Goal: Information Seeking & Learning: Learn about a topic

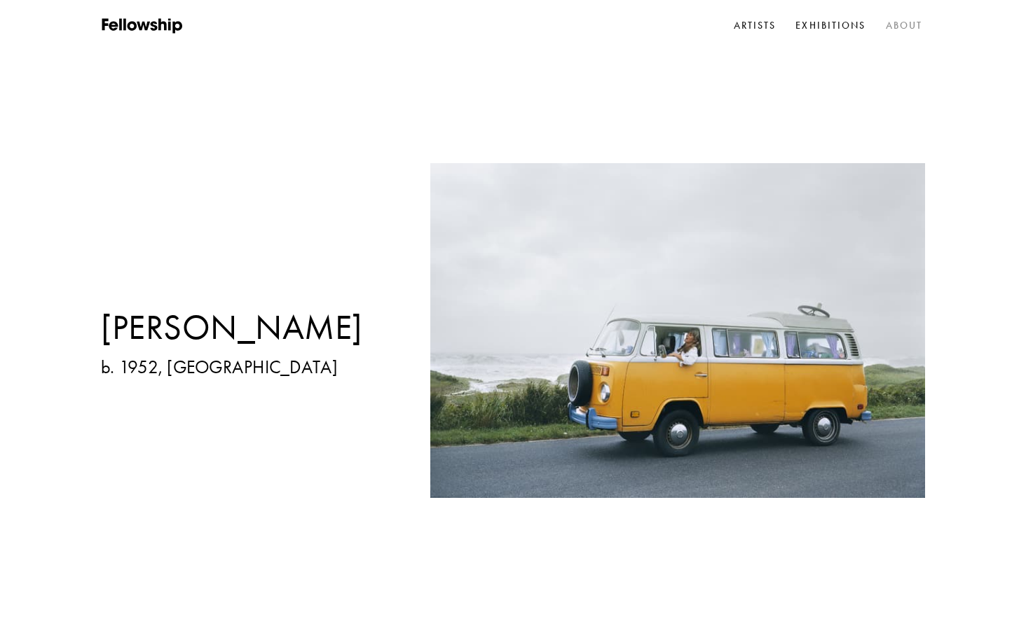
click at [887, 30] on link "About" at bounding box center [904, 25] width 43 height 21
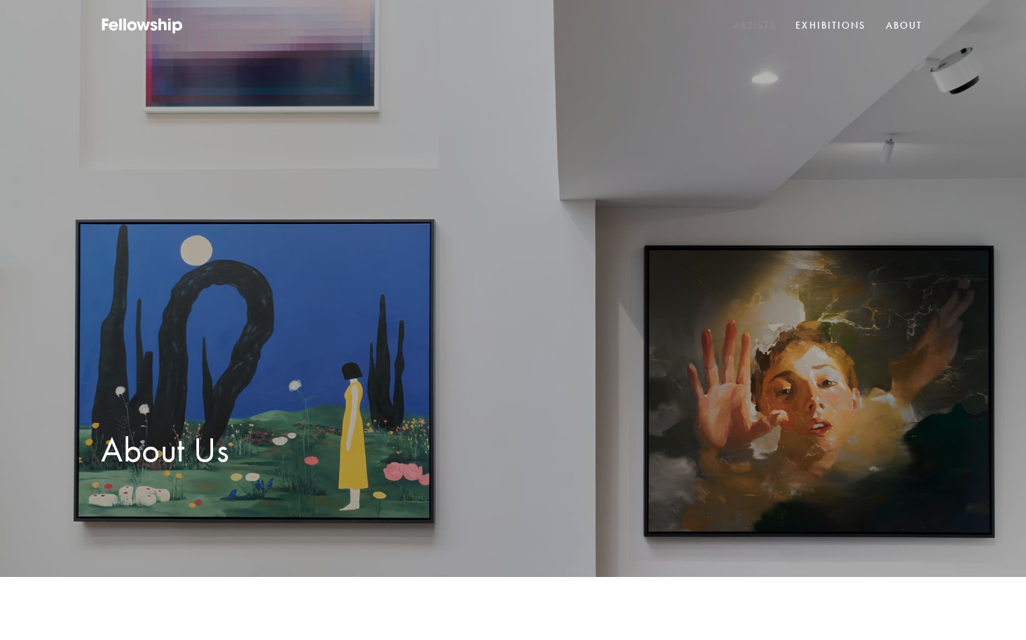
click at [753, 28] on link "Artists" at bounding box center [755, 25] width 48 height 21
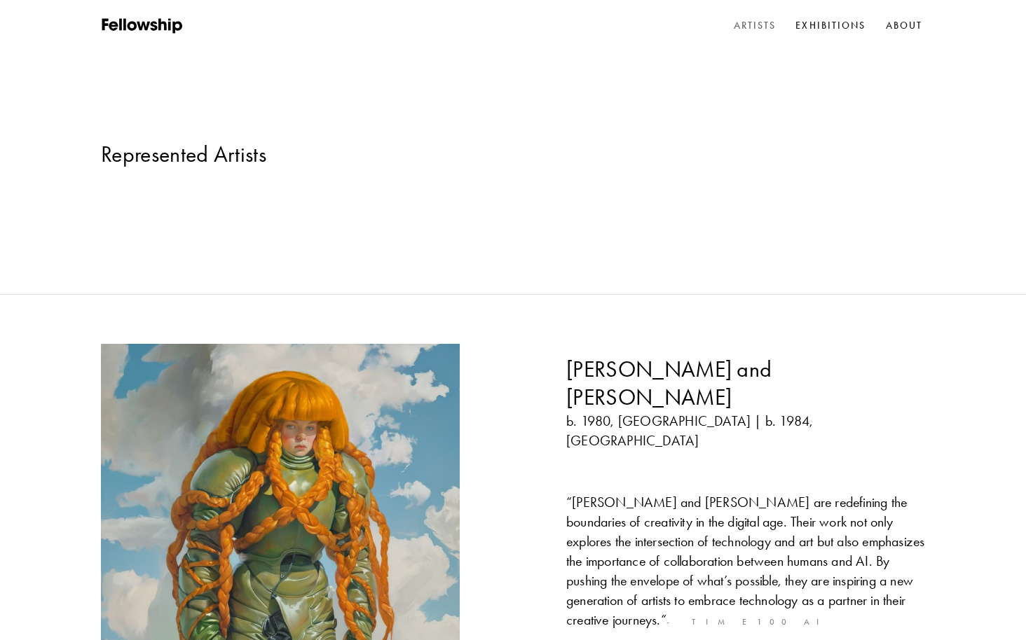
click at [598, 355] on h3 "[PERSON_NAME] and [PERSON_NAME]" at bounding box center [745, 383] width 359 height 56
click at [598, 539] on div "[PERSON_NAME] and [PERSON_NAME] b. 1980, [GEOGRAPHIC_DATA] | b. 1984, [GEOGRAPH…" at bounding box center [745, 523] width 359 height 336
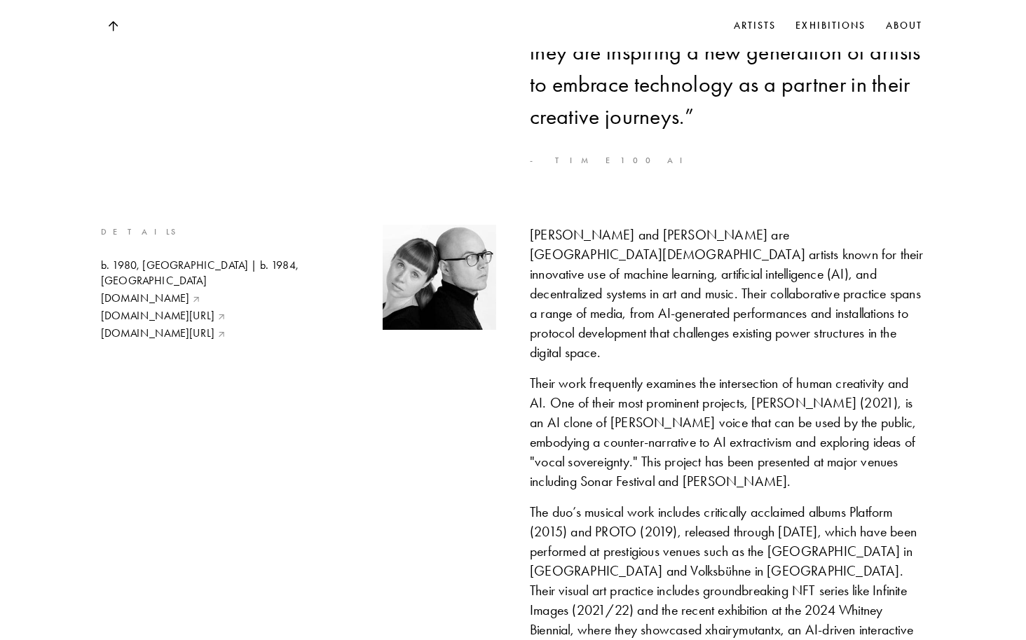
scroll to position [885, 0]
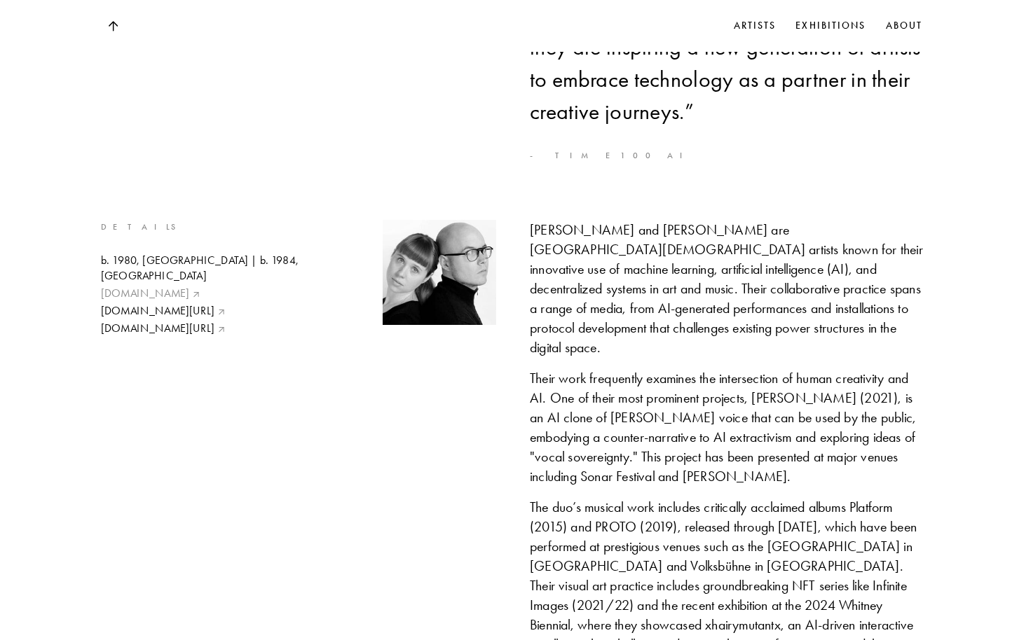
click at [156, 286] on link "[DOMAIN_NAME]" at bounding box center [231, 293] width 261 height 15
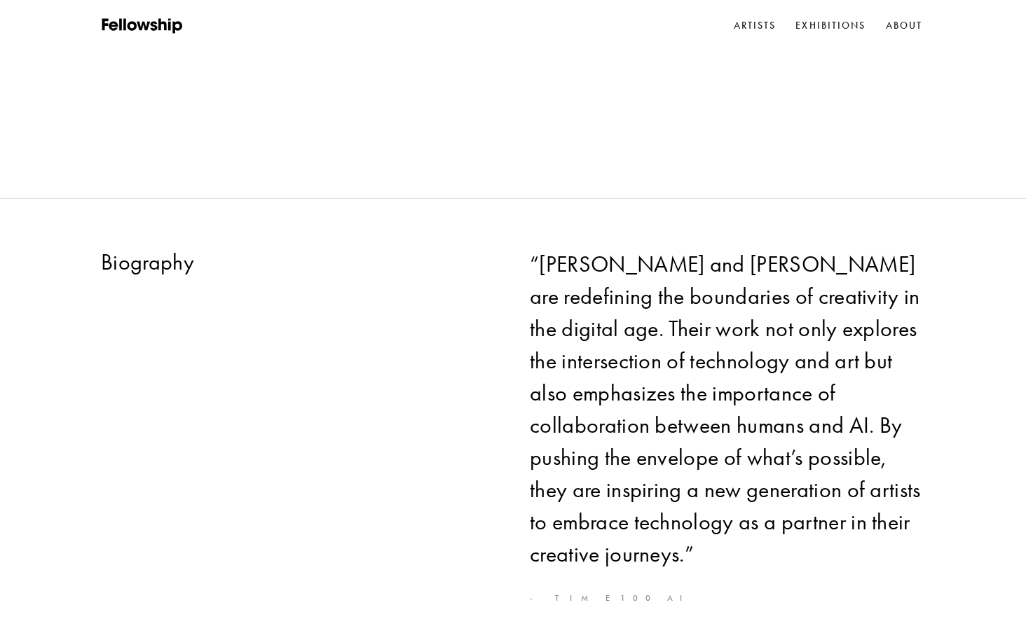
scroll to position [0, 0]
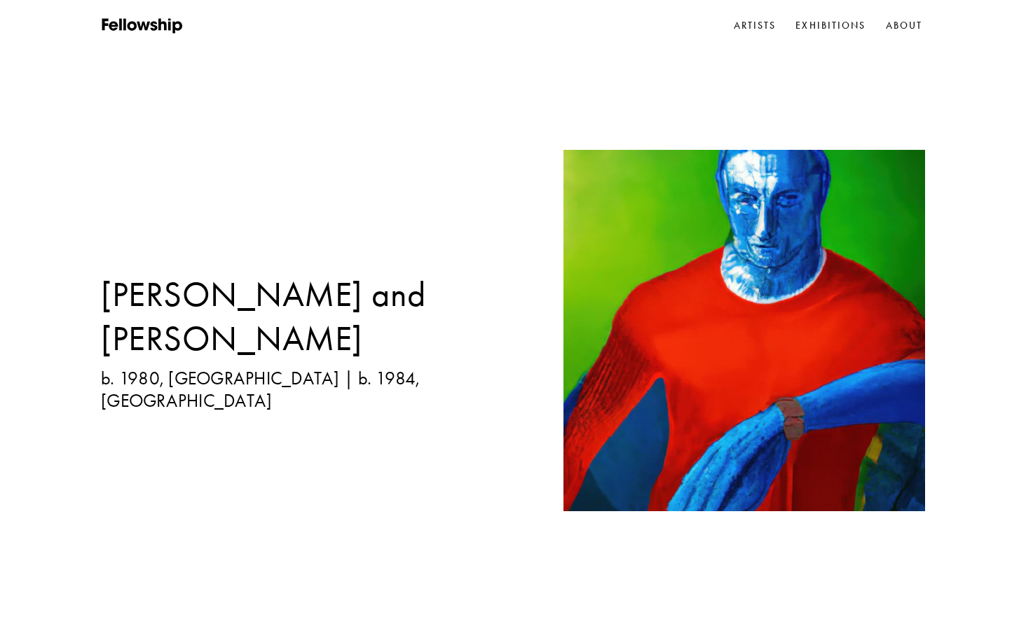
click at [32, 3] on div "[PERSON_NAME] and [PERSON_NAME] b. 1980, [GEOGRAPHIC_DATA] | b. 1984, [GEOGRAPH…" at bounding box center [513, 320] width 1026 height 640
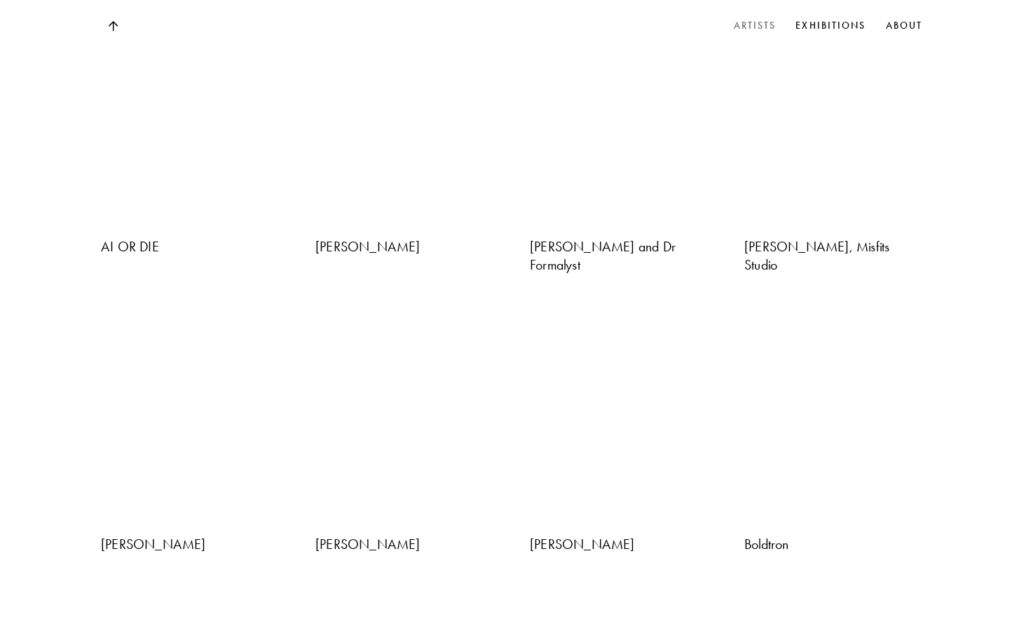
scroll to position [1258, 0]
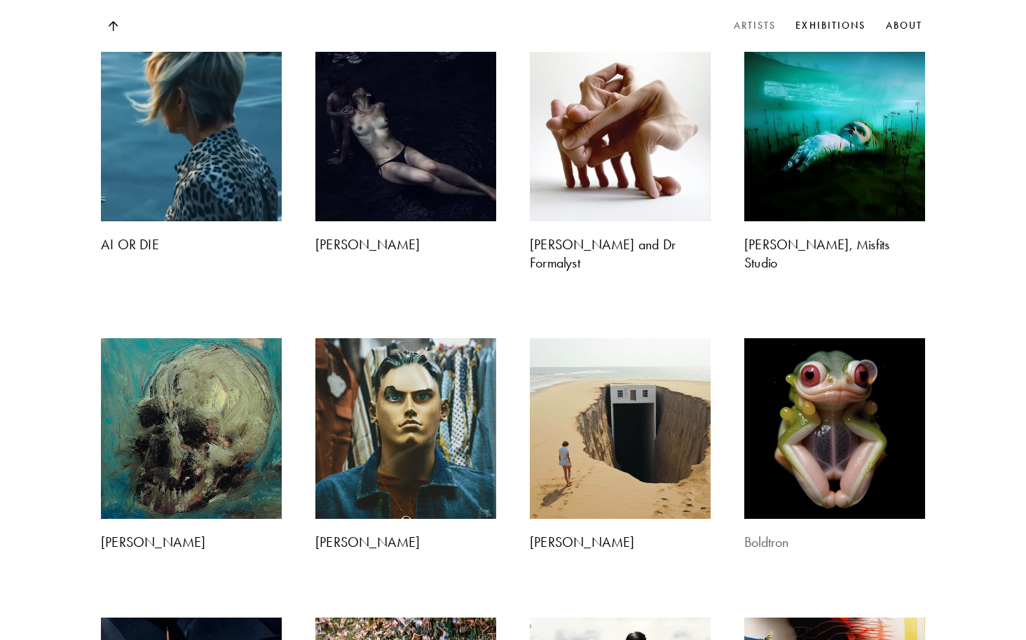
click at [869, 383] on img at bounding box center [835, 429] width 190 height 190
click at [859, 369] on img at bounding box center [835, 429] width 190 height 190
click at [820, 366] on img at bounding box center [835, 429] width 190 height 190
click at [773, 534] on b "Boldtron" at bounding box center [766, 542] width 45 height 17
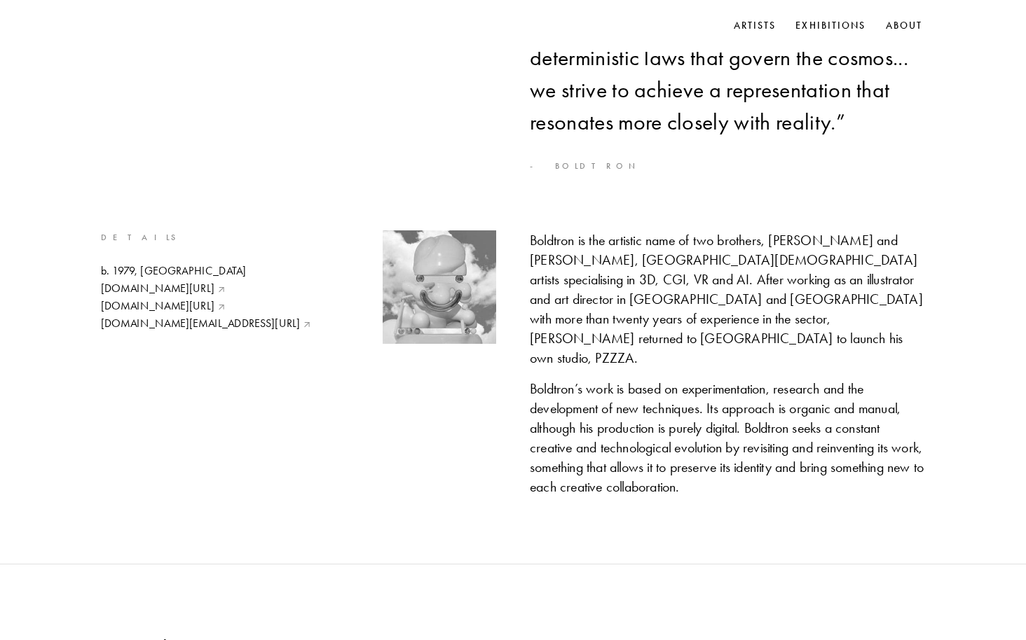
scroll to position [725, 0]
